Goal: Task Accomplishment & Management: Manage account settings

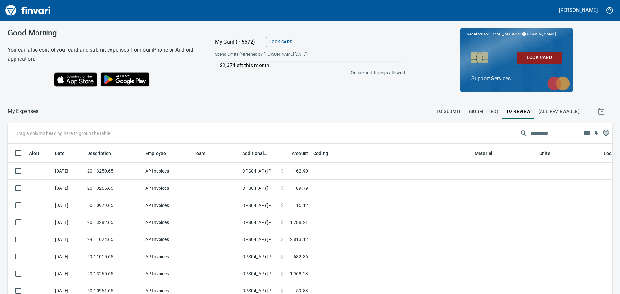
scroll to position [214, 590]
click at [437, 110] on span "To Submit" at bounding box center [449, 112] width 25 height 8
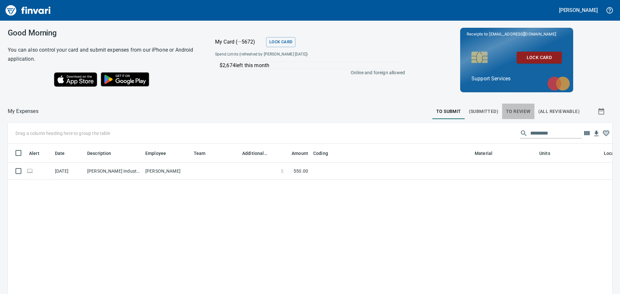
click at [523, 109] on span "To Review" at bounding box center [518, 112] width 25 height 8
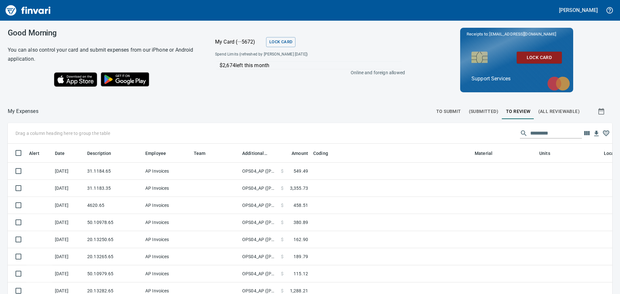
scroll to position [214, 590]
click at [443, 104] on button "To Submit" at bounding box center [449, 112] width 33 height 16
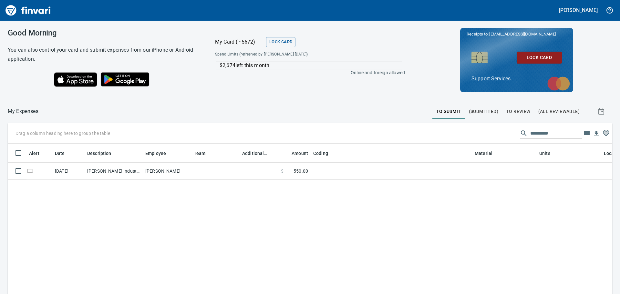
scroll to position [214, 595]
click at [522, 111] on span "To Review" at bounding box center [518, 112] width 25 height 8
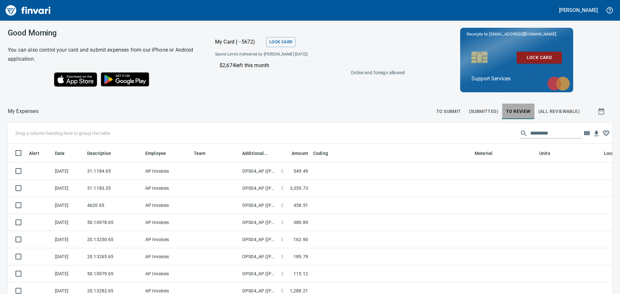
click at [509, 112] on span "To Review" at bounding box center [518, 112] width 25 height 8
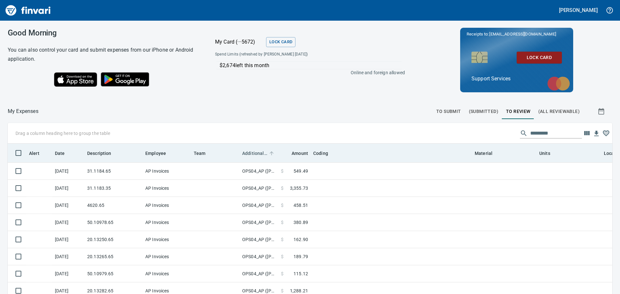
click at [257, 154] on span "Additional Reviewer" at bounding box center [254, 154] width 25 height 8
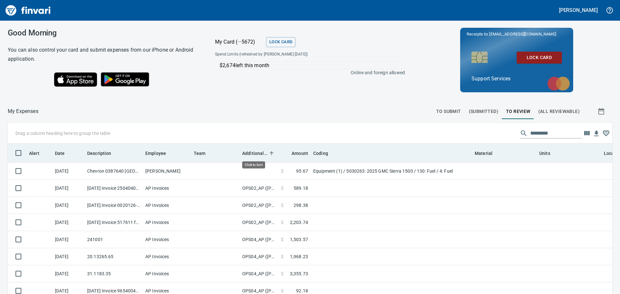
click at [257, 154] on span "Additional Reviewer" at bounding box center [254, 154] width 25 height 8
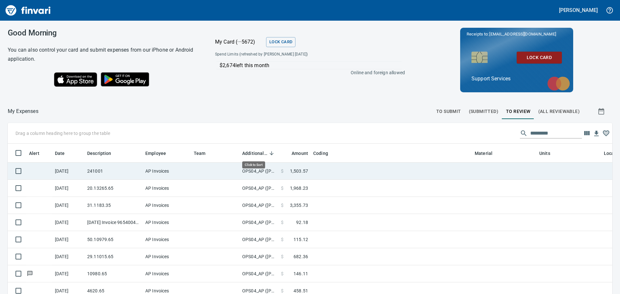
scroll to position [214, 590]
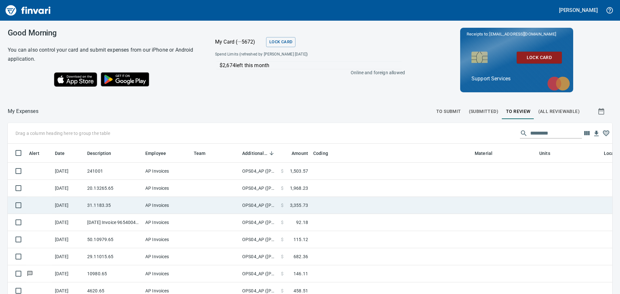
click at [258, 205] on td "OPS04_AP ([PERSON_NAME], [PERSON_NAME], [PERSON_NAME], [PERSON_NAME], [PERSON_N…" at bounding box center [259, 205] width 39 height 17
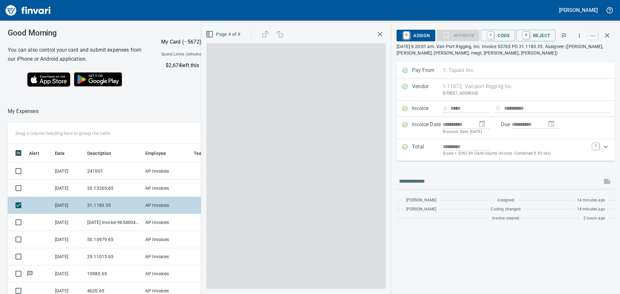
scroll to position [214, 429]
